Goal: Task Accomplishment & Management: Manage account settings

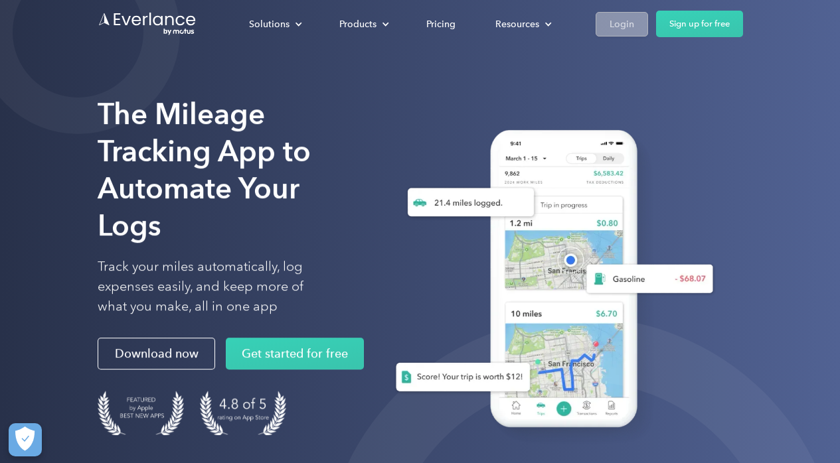
click at [628, 28] on div "Login" at bounding box center [621, 24] width 25 height 17
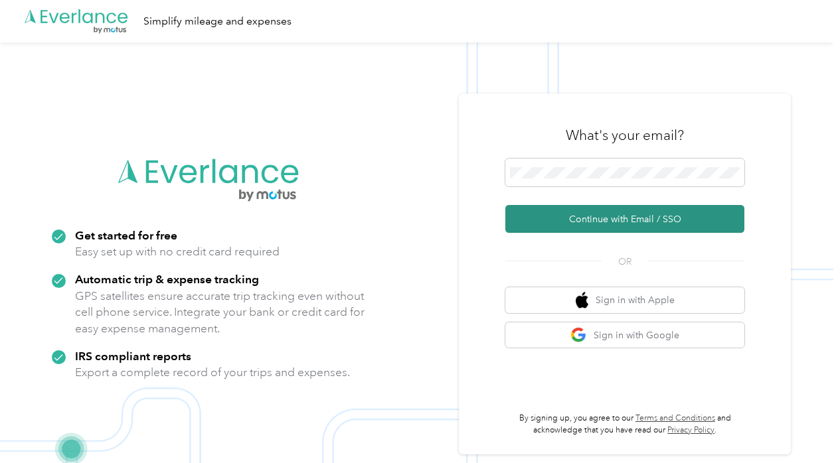
click at [605, 218] on button "Continue with Email / SSO" at bounding box center [624, 219] width 239 height 28
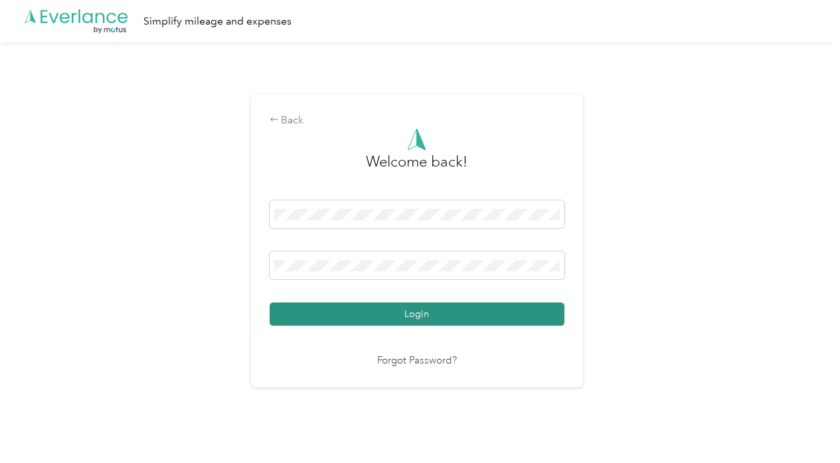
click at [408, 312] on button "Login" at bounding box center [416, 314] width 295 height 23
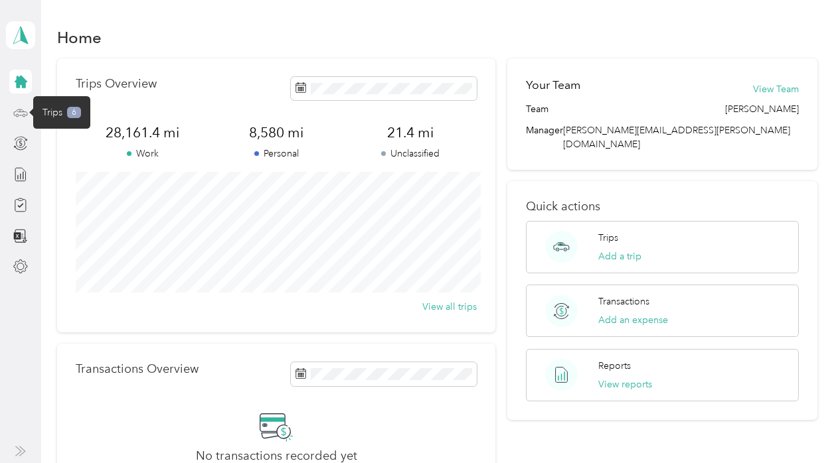
click at [17, 110] on icon at bounding box center [20, 113] width 15 height 15
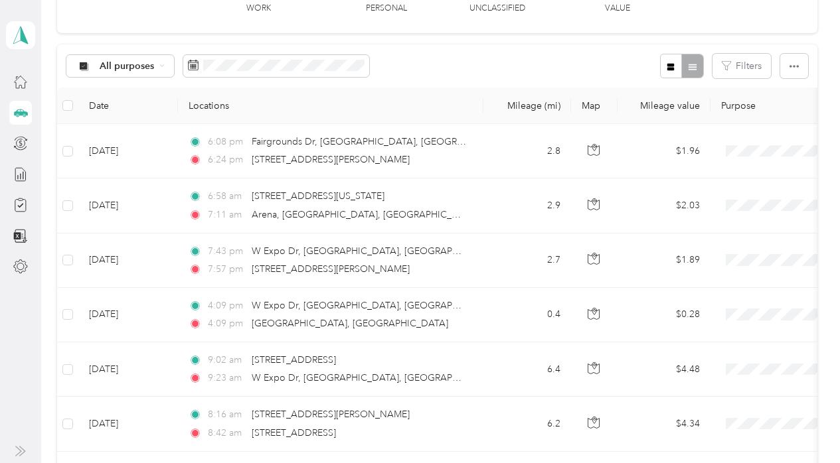
scroll to position [104, 0]
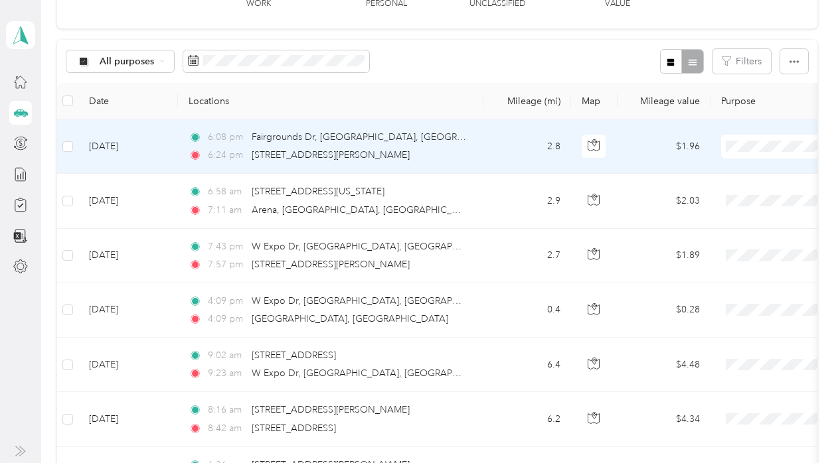
click at [741, 176] on span "AHV International" at bounding box center [769, 172] width 123 height 14
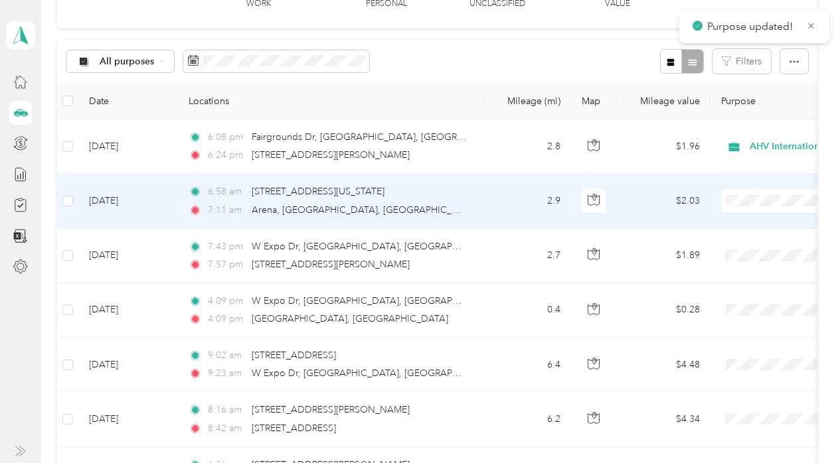
click at [741, 222] on span "AHV International" at bounding box center [769, 226] width 123 height 14
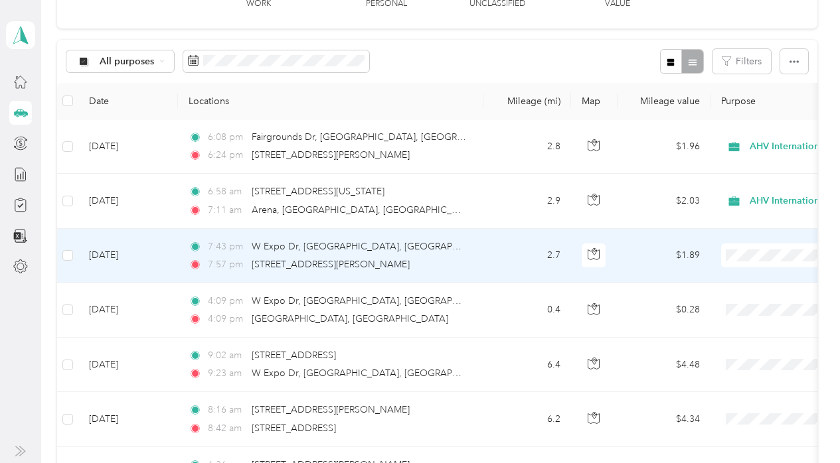
click at [733, 278] on span "AHV International" at bounding box center [769, 280] width 123 height 14
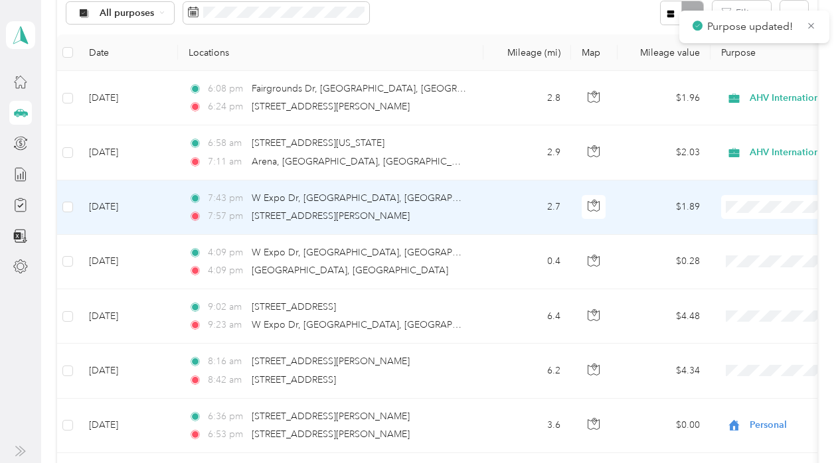
scroll to position [165, 0]
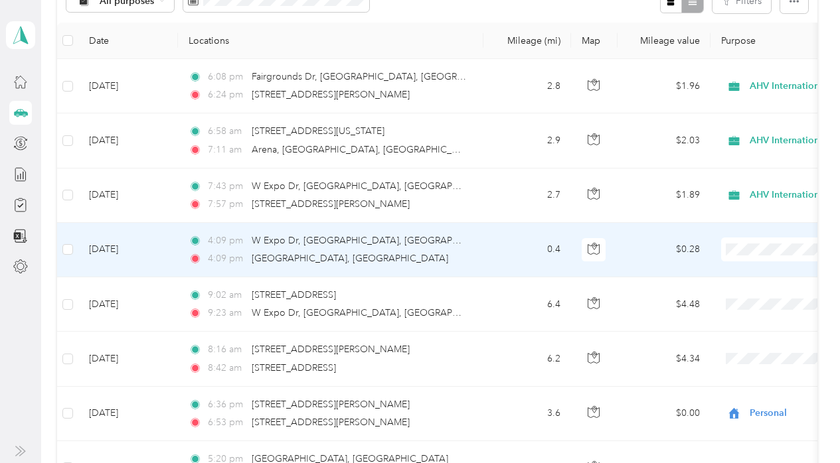
click at [739, 270] on span "AHV International" at bounding box center [769, 274] width 123 height 14
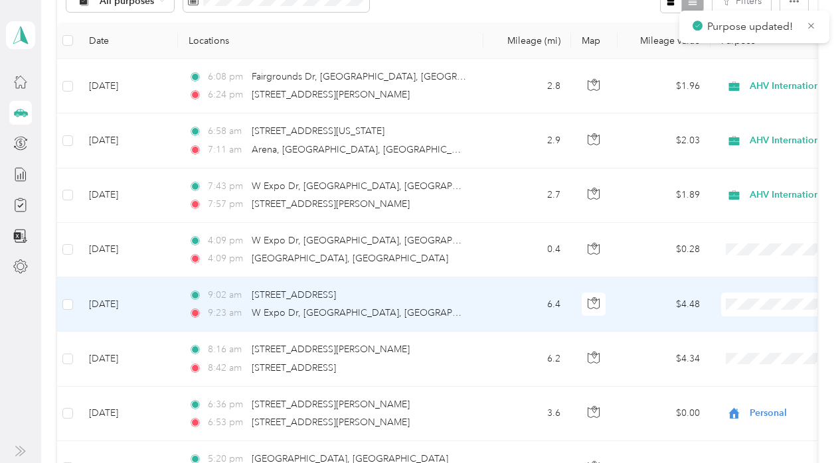
click at [739, 328] on span "AHV International" at bounding box center [769, 330] width 123 height 14
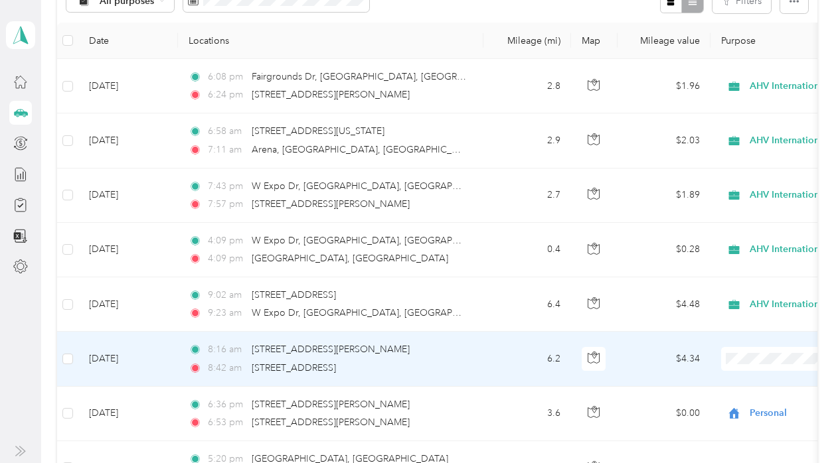
click at [735, 385] on span "AHV International" at bounding box center [769, 384] width 123 height 14
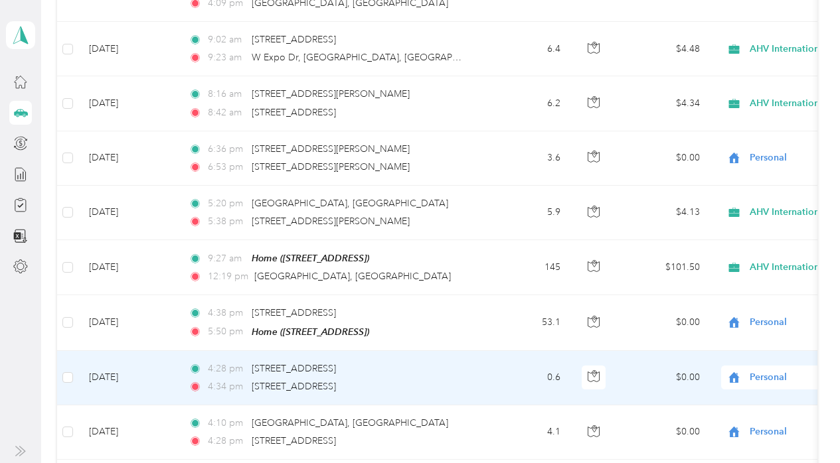
scroll to position [0, 0]
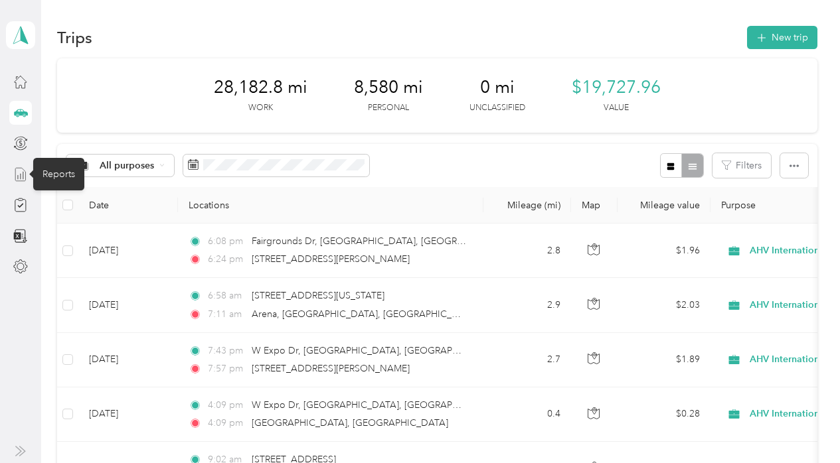
click at [21, 174] on line at bounding box center [21, 176] width 0 height 5
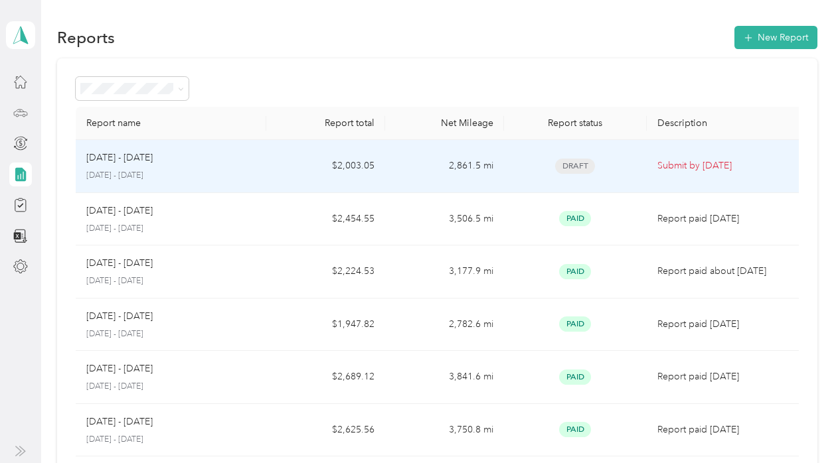
click at [244, 155] on div "Sep 1 - 30, 2025" at bounding box center [170, 158] width 169 height 15
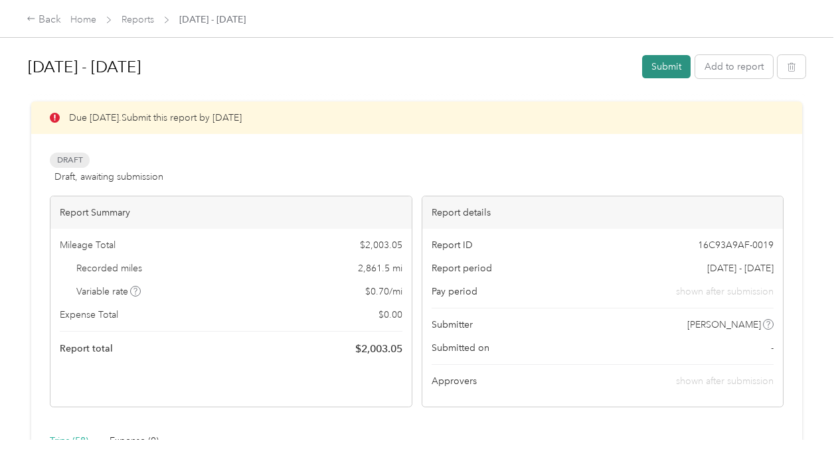
click at [666, 65] on button "Submit" at bounding box center [666, 66] width 48 height 23
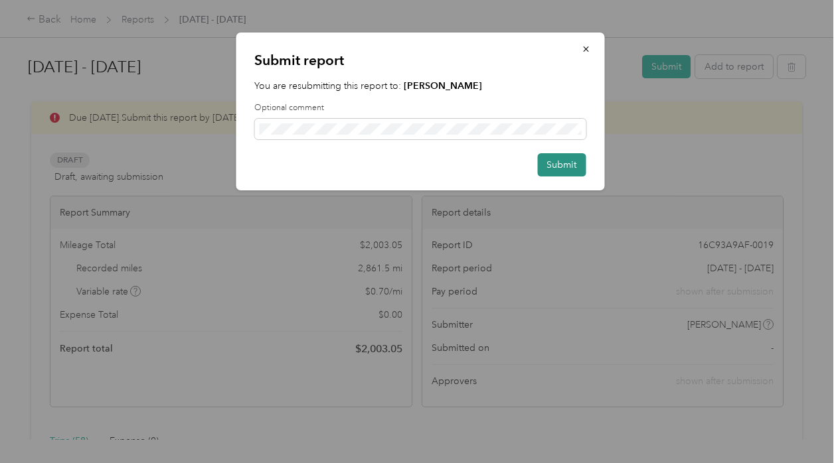
click at [558, 159] on button "Submit" at bounding box center [561, 164] width 48 height 23
